Goal: Task Accomplishment & Management: Manage account settings

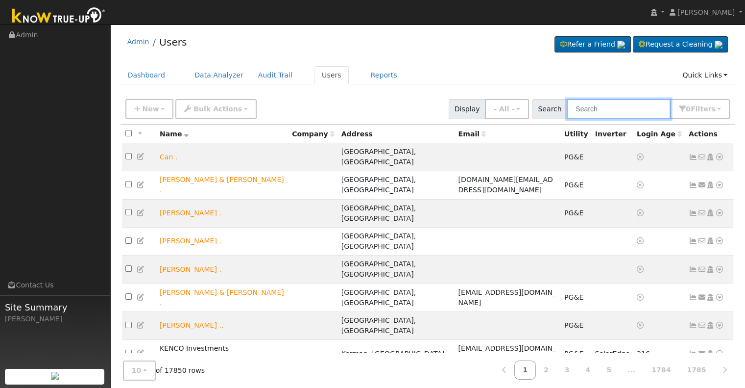
click at [615, 110] on input "text" at bounding box center [619, 109] width 104 height 20
paste input "[PERSON_NAME] & [PERSON_NAME]"
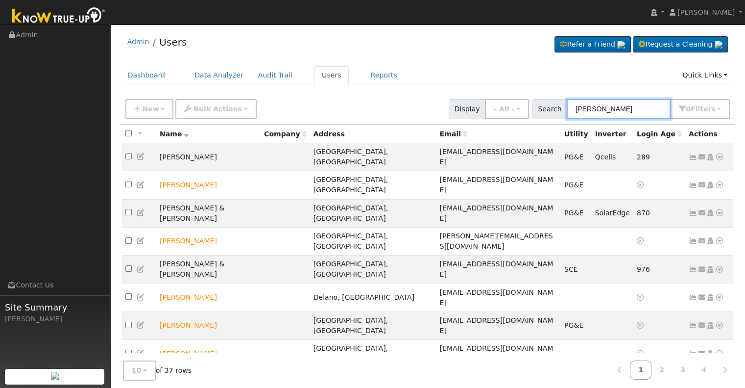
click at [574, 104] on input "[PERSON_NAME]" at bounding box center [619, 109] width 104 height 20
paste input ", [PERSON_NAME] & [PERSON_NAME]"
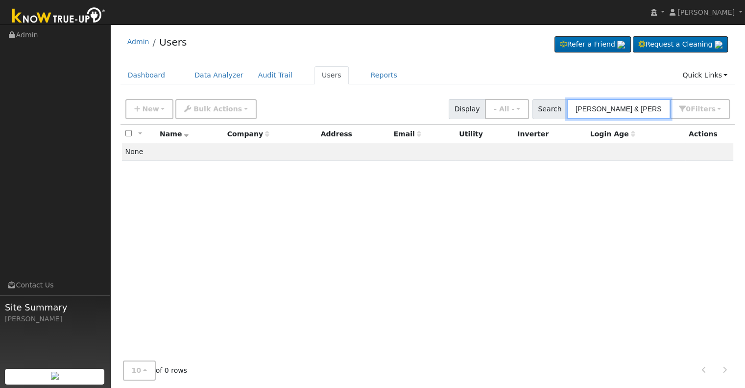
click at [606, 108] on input "[PERSON_NAME] & [PERSON_NAME]" at bounding box center [619, 109] width 104 height 20
click at [654, 105] on input "[PERSON_NAME] & [PERSON_NAME]" at bounding box center [619, 109] width 104 height 20
click at [610, 110] on input "[PERSON_NAME] & [PERSON_NAME]" at bounding box center [619, 109] width 104 height 20
paste input "[PERSON_NAME] & [PERSON_NAME]"
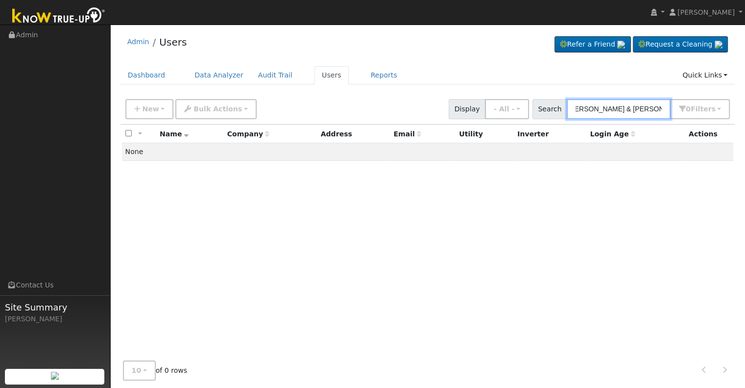
drag, startPoint x: 663, startPoint y: 108, endPoint x: 617, endPoint y: 108, distance: 45.6
click at [617, 108] on input "[PERSON_NAME] & [PERSON_NAME] [PERSON_NAME]" at bounding box center [619, 109] width 104 height 20
click at [605, 108] on input "[PERSON_NAME]" at bounding box center [619, 109] width 104 height 20
type input "[PERSON_NAME]"
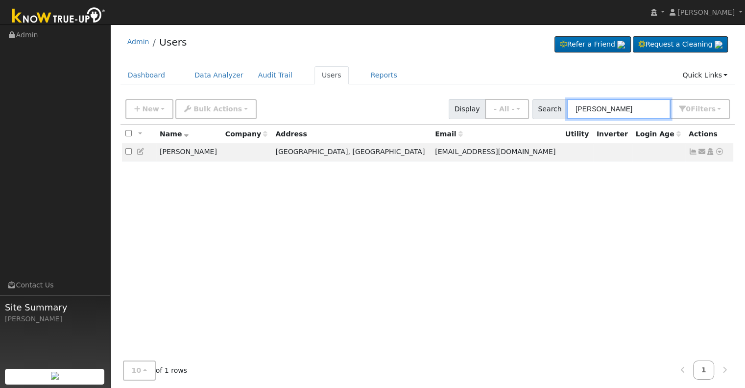
drag, startPoint x: 630, startPoint y: 110, endPoint x: 575, endPoint y: 111, distance: 54.9
click at [575, 111] on input "[PERSON_NAME]" at bounding box center [619, 109] width 104 height 20
